Goal: Task Accomplishment & Management: Use online tool/utility

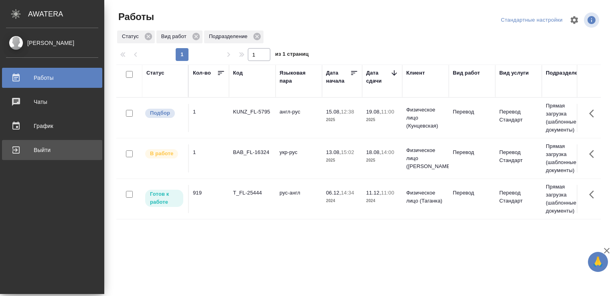
click at [18, 146] on div "Выйти" at bounding box center [52, 150] width 92 height 12
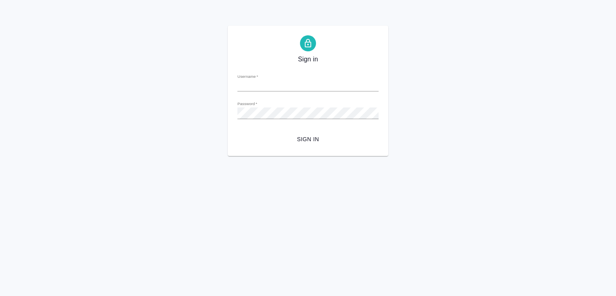
type input "[PERSON_NAME][EMAIL_ADDRESS][DOMAIN_NAME]"
click at [299, 140] on span "Sign in" at bounding box center [308, 139] width 128 height 10
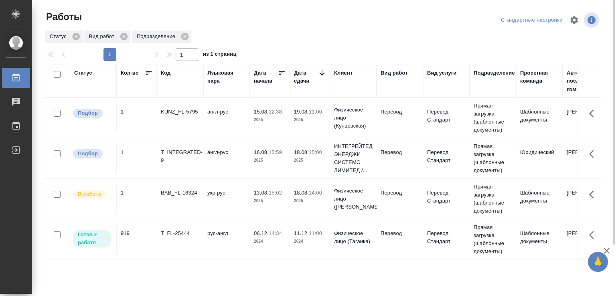
click at [213, 132] on td "англ-рус" at bounding box center [226, 118] width 47 height 28
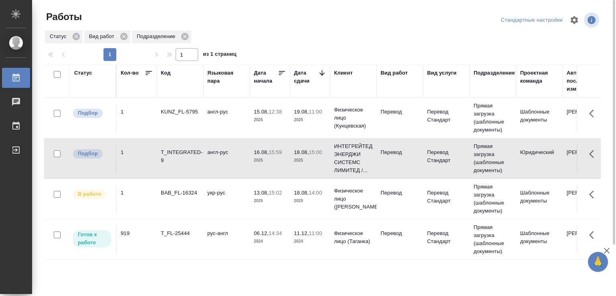
click at [213, 132] on td "англ-рус" at bounding box center [226, 118] width 47 height 28
click at [216, 119] on td "англ-рус" at bounding box center [226, 118] width 47 height 28
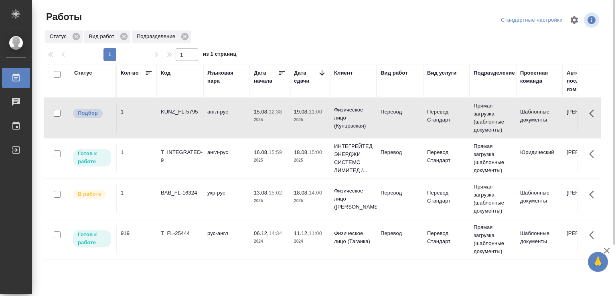
click at [216, 119] on td "англ-рус" at bounding box center [226, 118] width 47 height 28
click at [184, 132] on td "BAB_FL-16324" at bounding box center [180, 118] width 47 height 28
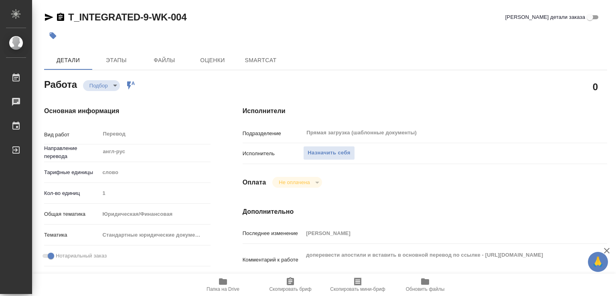
type textarea "x"
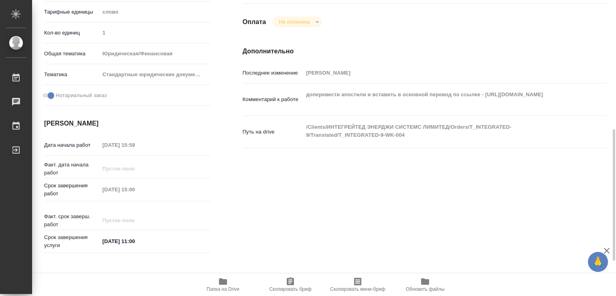
type textarea "x"
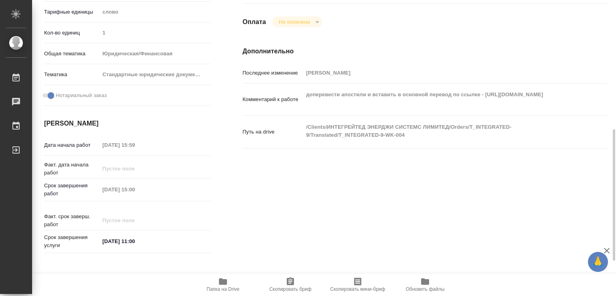
scroll to position [201, 0]
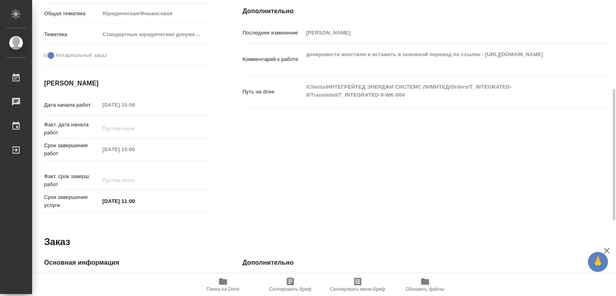
type textarea "x"
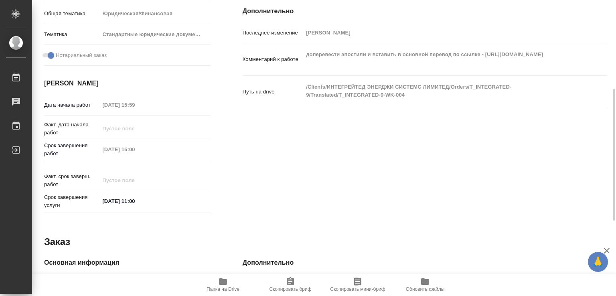
type textarea "x"
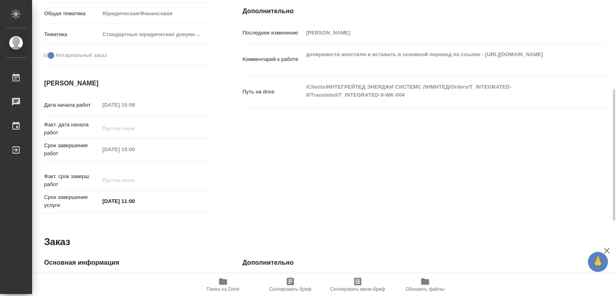
type textarea "x"
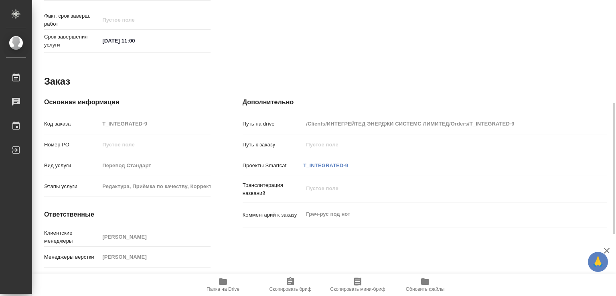
scroll to position [369, 0]
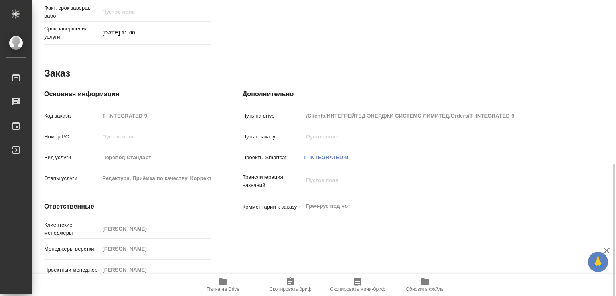
click at [221, 284] on icon "button" at bounding box center [223, 281] width 8 height 6
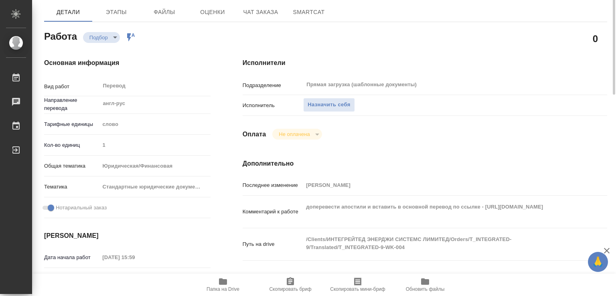
scroll to position [8, 0]
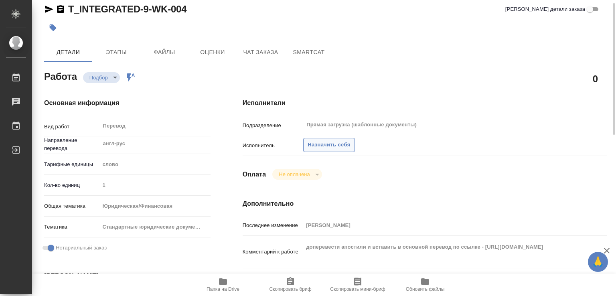
click at [334, 142] on span "Назначить себя" at bounding box center [329, 144] width 43 height 9
type textarea "x"
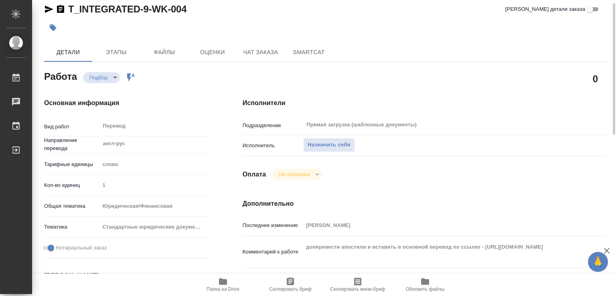
type textarea "x"
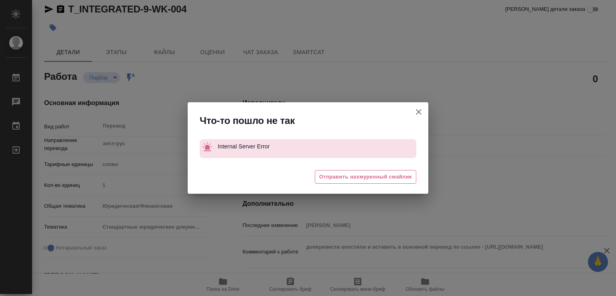
click at [419, 112] on icon "button" at bounding box center [419, 112] width 6 height 6
type textarea "x"
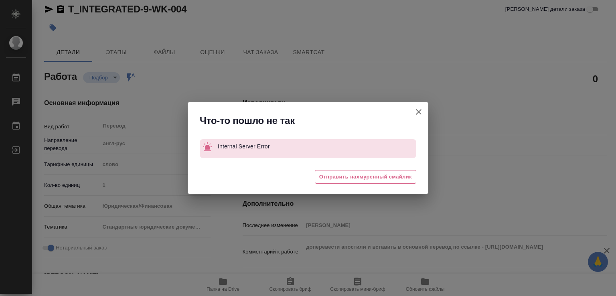
type textarea "x"
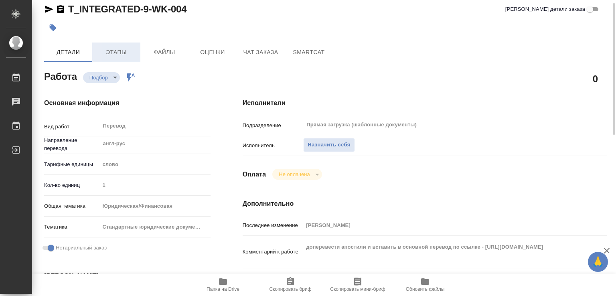
click at [122, 43] on button "Этапы" at bounding box center [116, 52] width 48 height 19
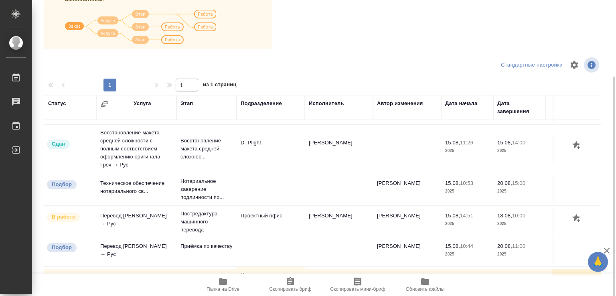
scroll to position [53, 0]
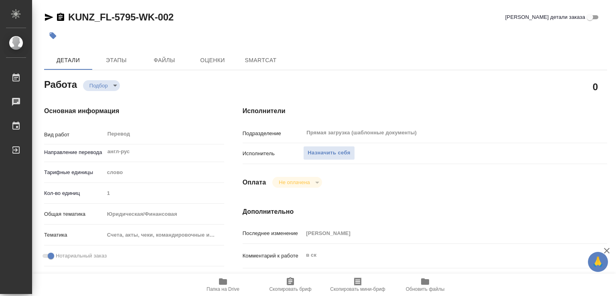
type textarea "x"
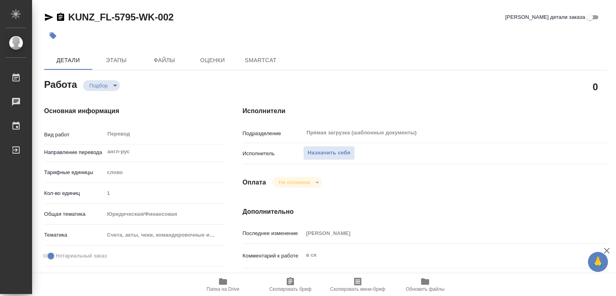
type textarea "x"
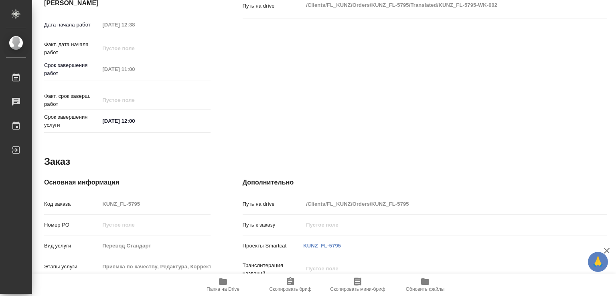
type textarea "x"
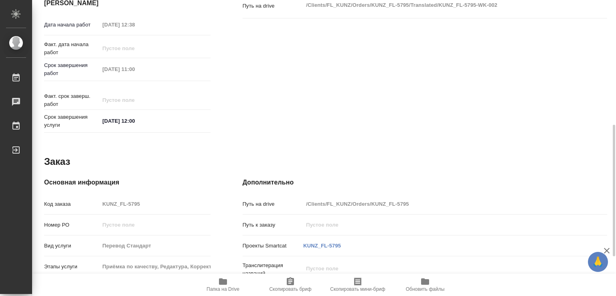
type textarea "x"
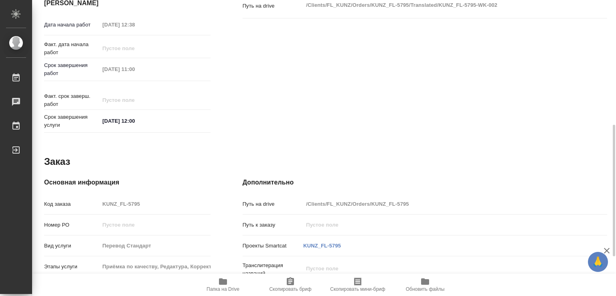
type textarea "x"
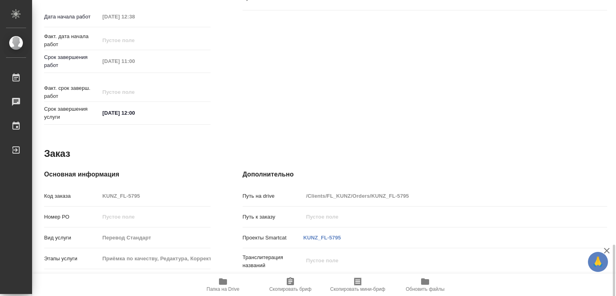
scroll to position [369, 0]
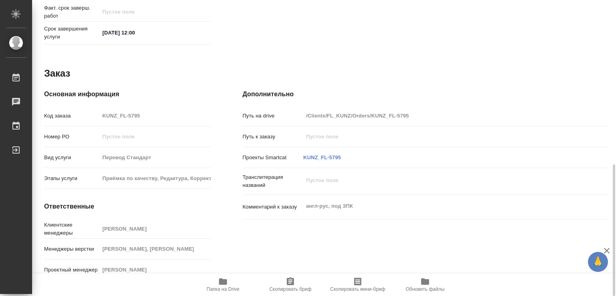
type textarea "x"
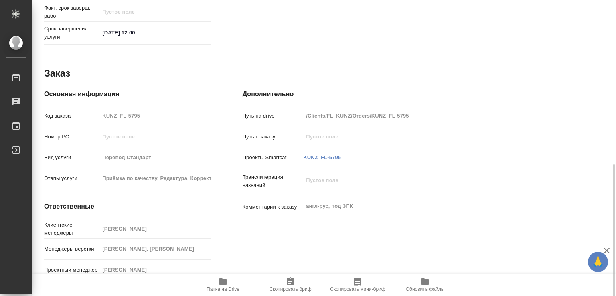
type textarea "x"
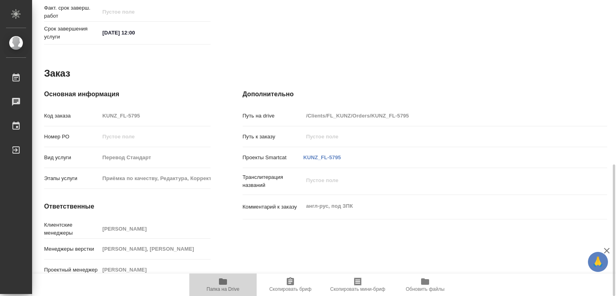
click at [222, 282] on icon "button" at bounding box center [223, 281] width 8 height 6
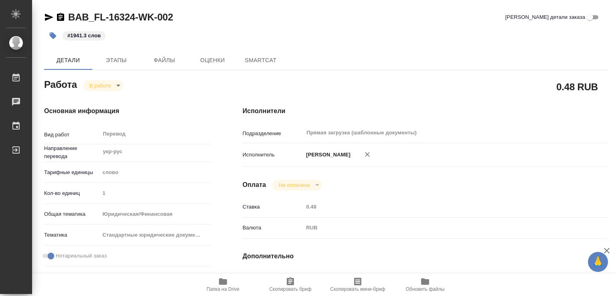
type textarea "x"
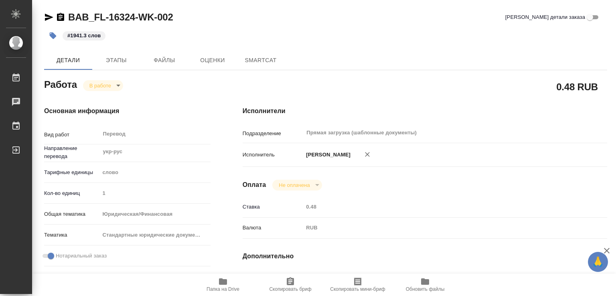
type textarea "x"
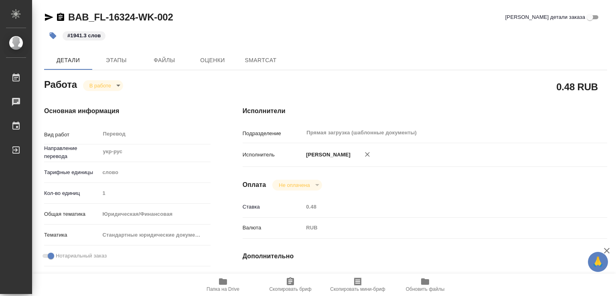
type textarea "x"
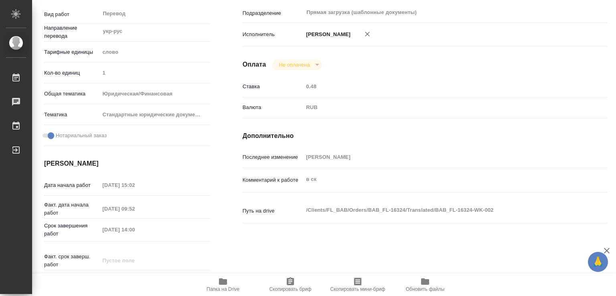
scroll to position [369, 0]
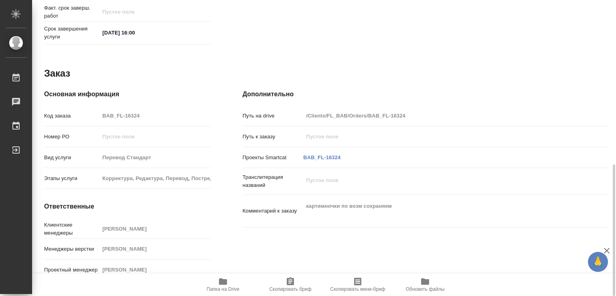
type textarea "x"
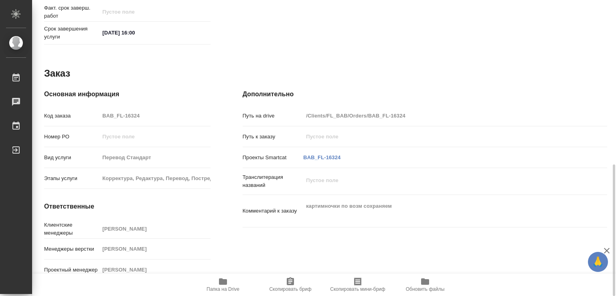
type textarea "x"
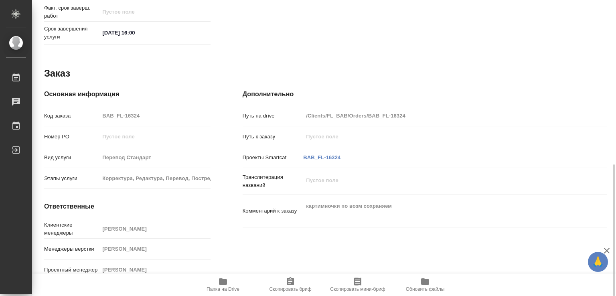
click at [225, 283] on icon "button" at bounding box center [223, 281] width 8 height 6
